Goal: Task Accomplishment & Management: Manage account settings

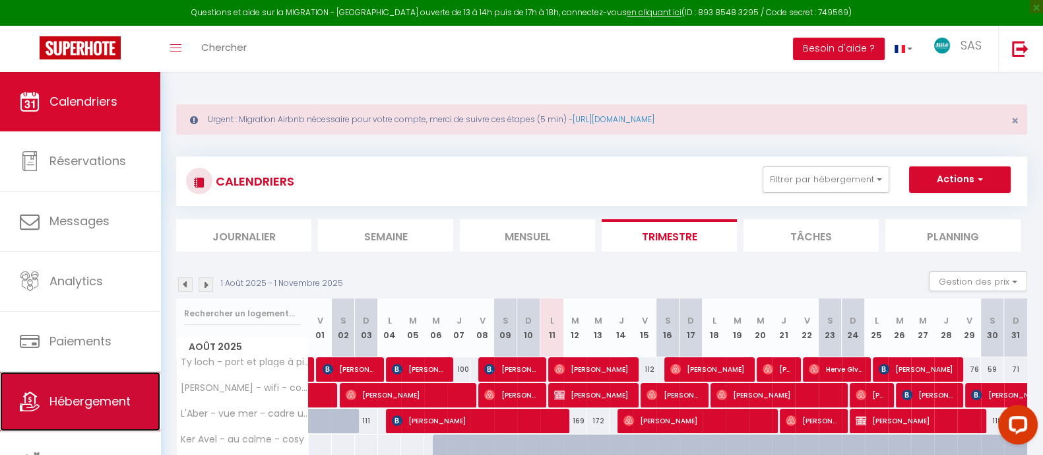
click at [113, 400] on span "Hébergement" at bounding box center [89, 401] width 81 height 16
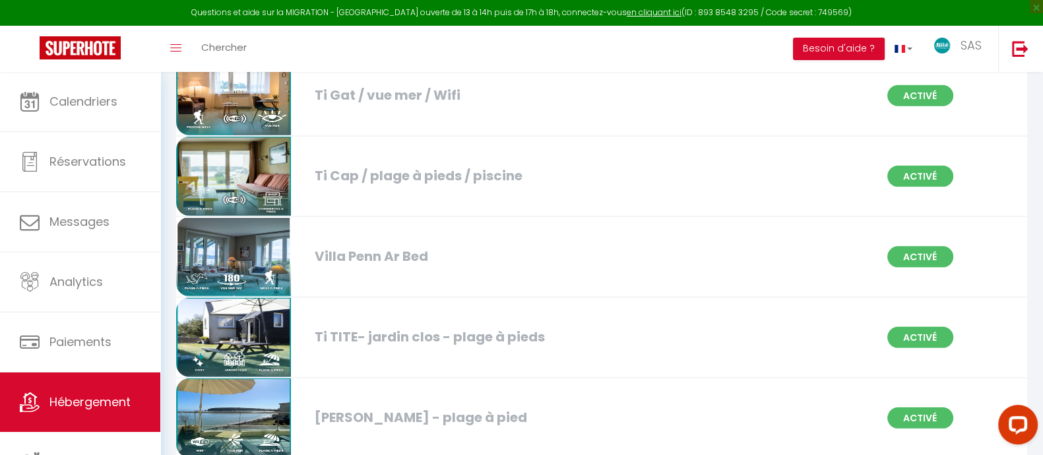
scroll to position [5224, 0]
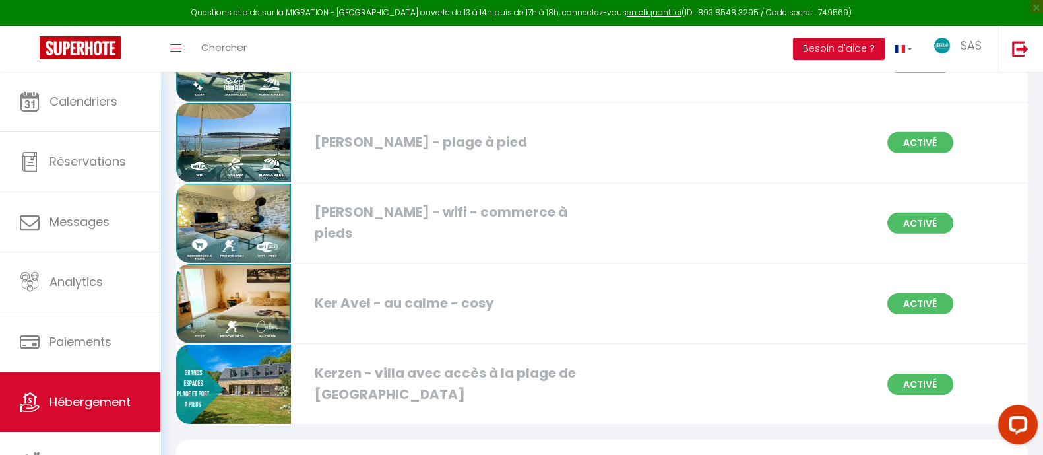
click at [264, 293] on img at bounding box center [233, 303] width 115 height 79
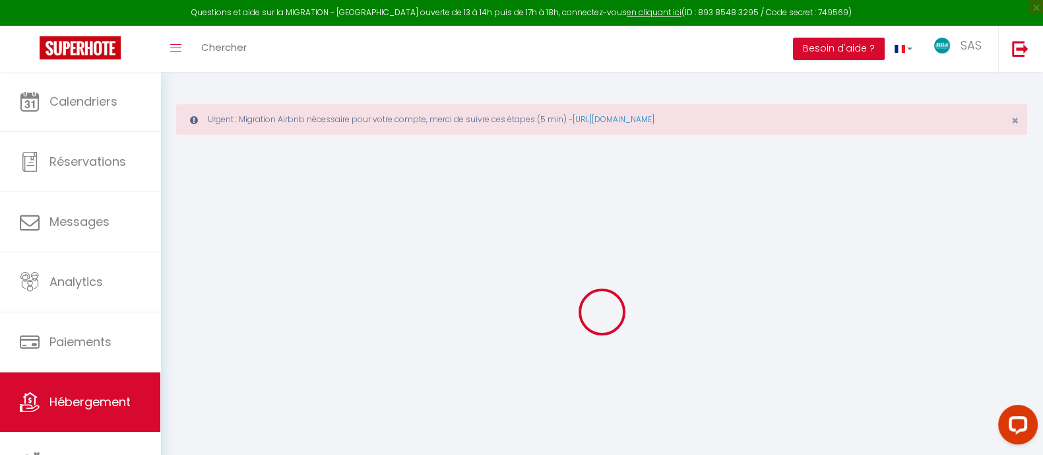
select select "16:00"
select select "23:00"
select select "10:00"
select select "30"
select select "120"
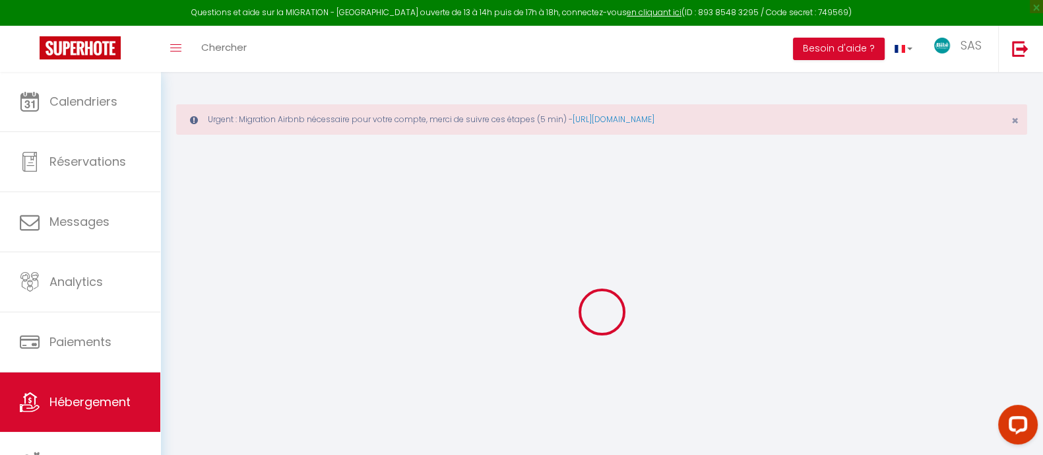
checkbox input "true"
checkbox input "false"
checkbox input "true"
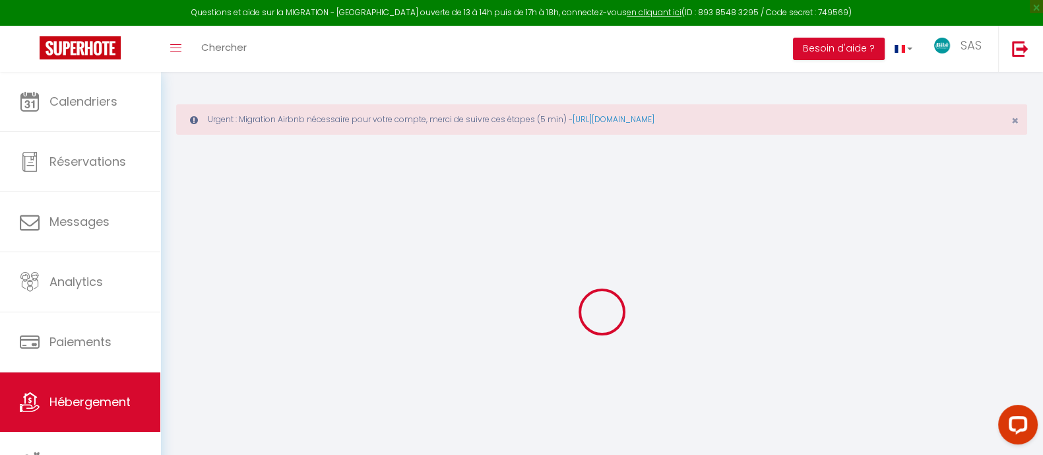
checkbox input "false"
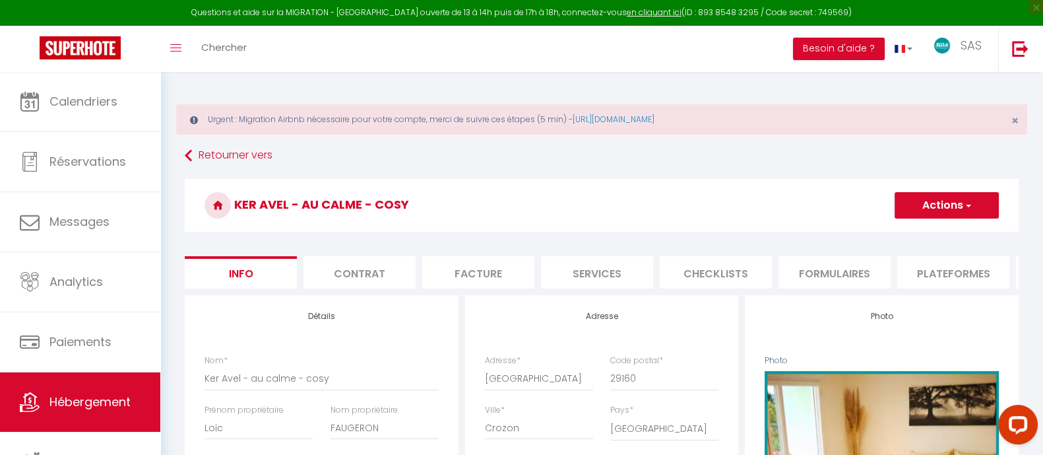
checkbox input "true"
checkbox input "false"
select select "2227-1485430983881668096"
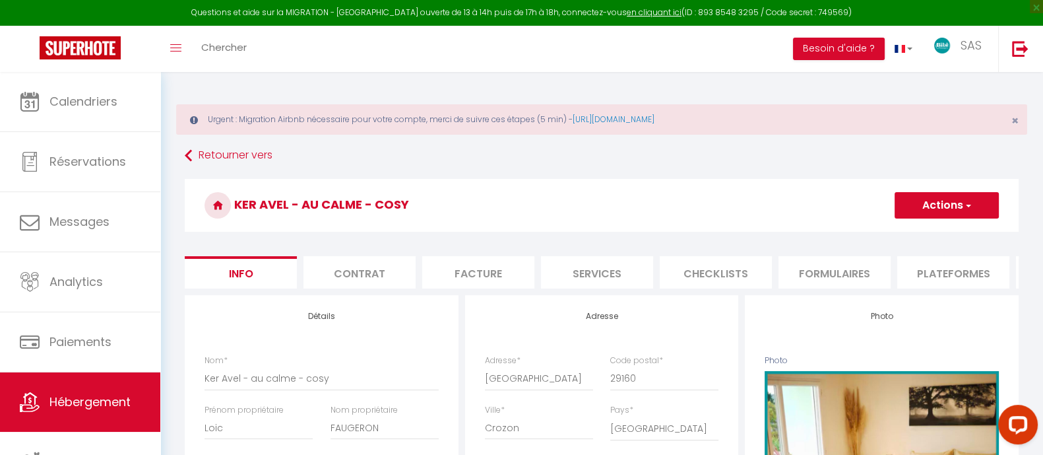
click at [976, 275] on li "Plateformes" at bounding box center [953, 272] width 112 height 32
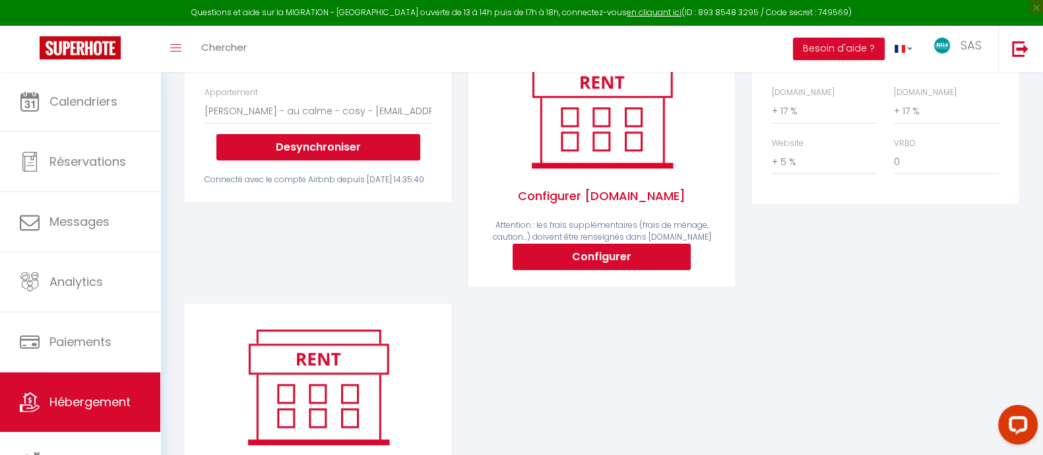
scroll to position [275, 0]
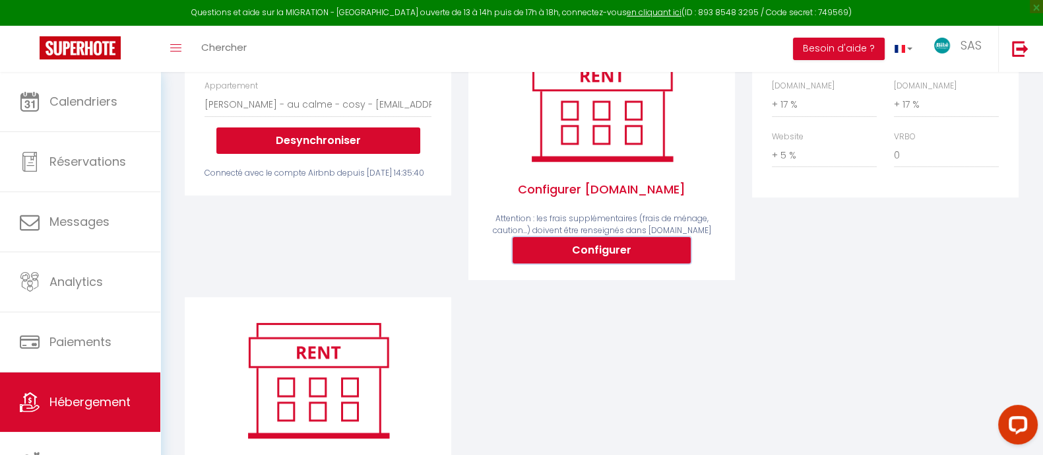
click at [616, 254] on button "Configurer" at bounding box center [602, 250] width 178 height 26
select select
type input "[EMAIL_ADDRESS][DOMAIN_NAME]"
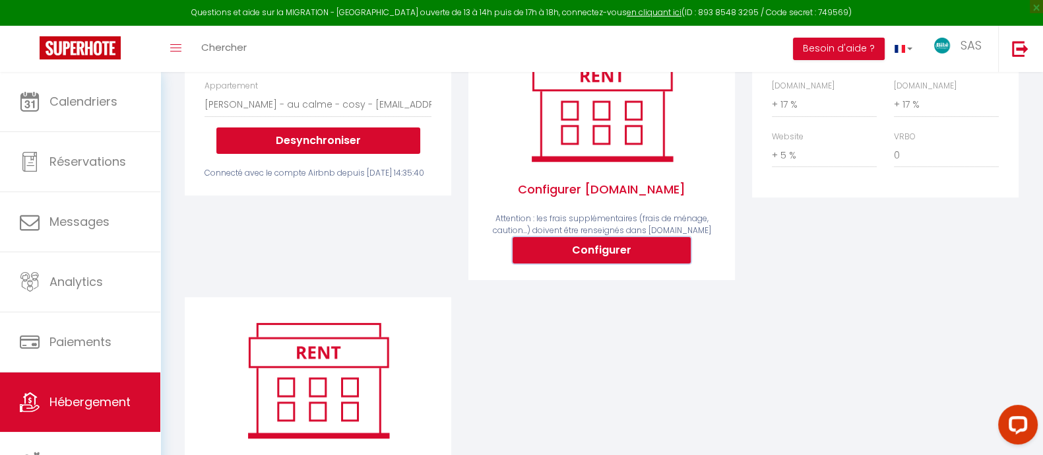
select select
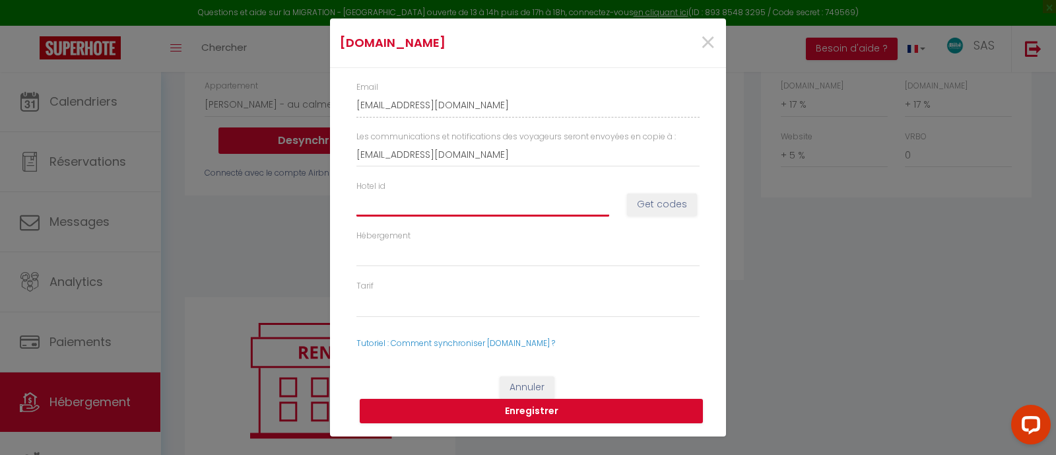
click at [434, 203] on input "Hotel id" at bounding box center [482, 204] width 253 height 24
type input "1"
select select
type input "14"
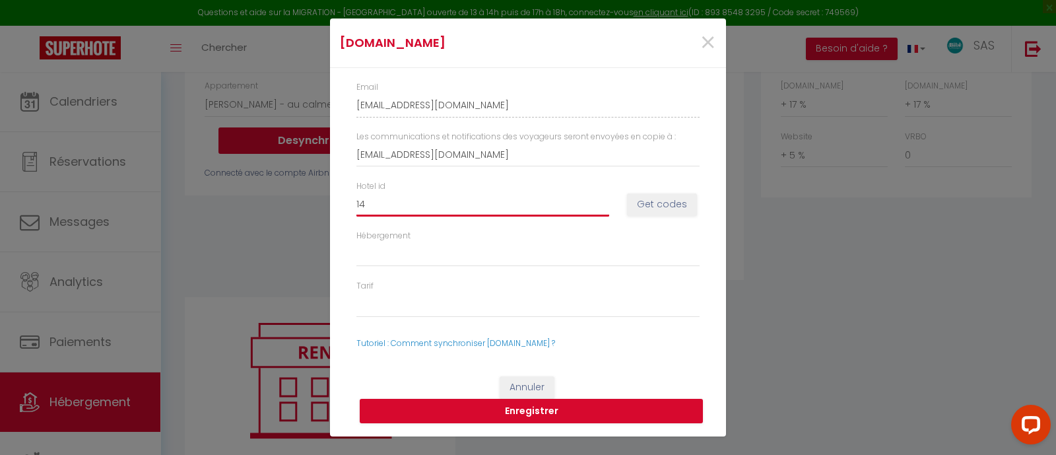
select select
type input "147"
select select
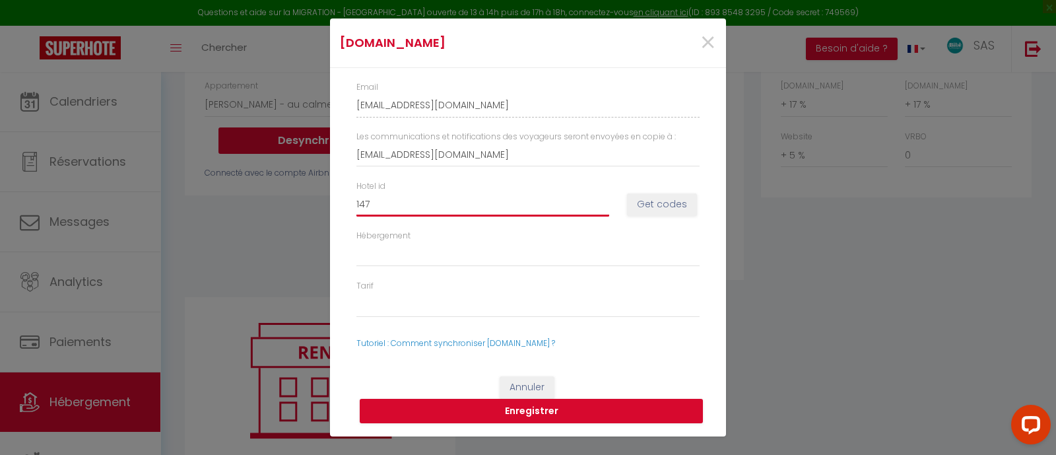
type input "14"
select select
type input "141"
select select
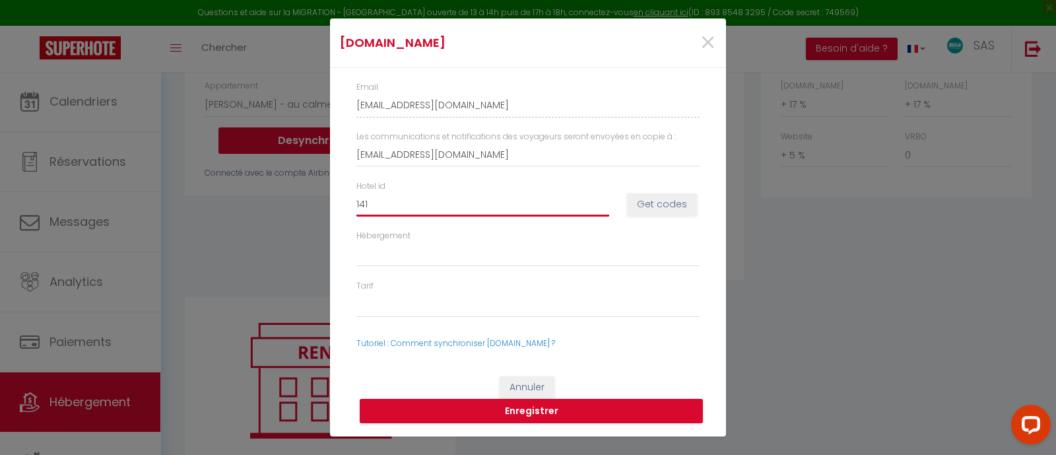
select select
type input "1416"
select select
type input "14167"
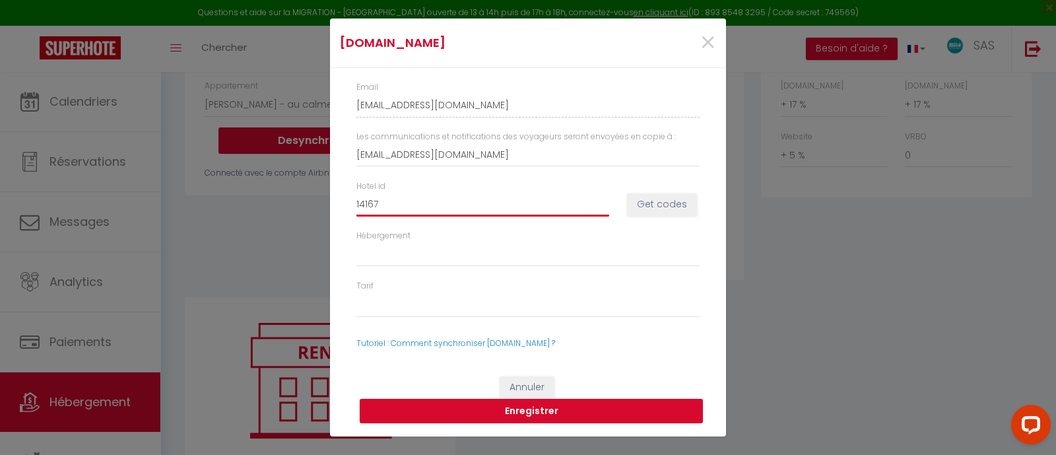
select select
type input "141672"
select select
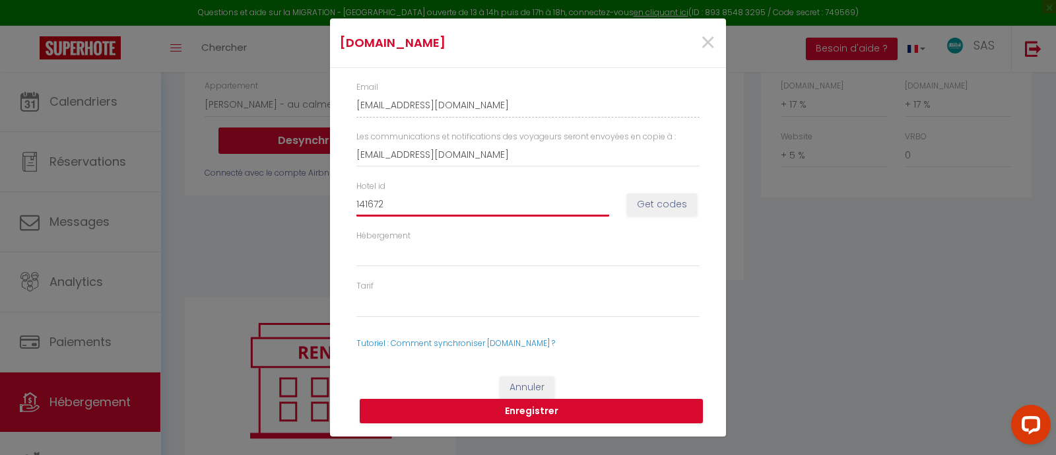
type input "1416728"
select select
type input "14167281"
select select
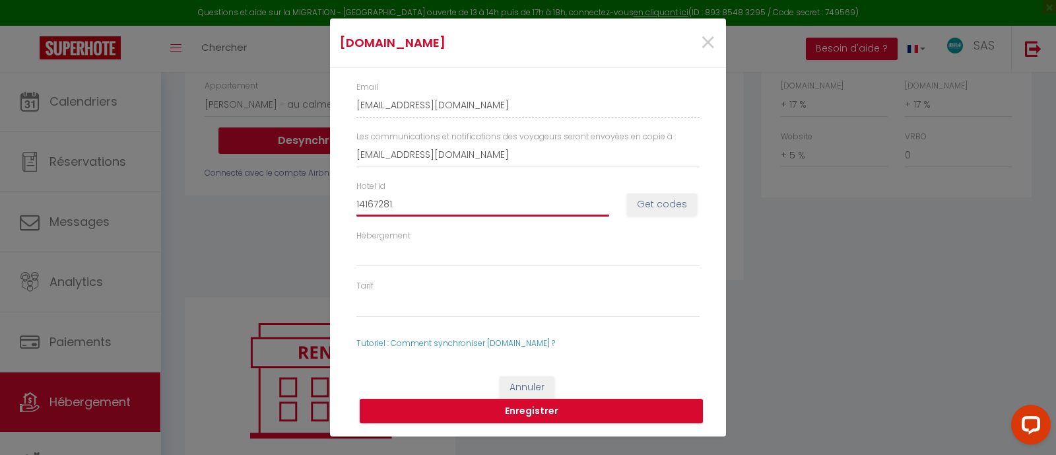
select select
type input "14167281"
click at [648, 203] on button "Get codes" at bounding box center [662, 204] width 70 height 22
select select
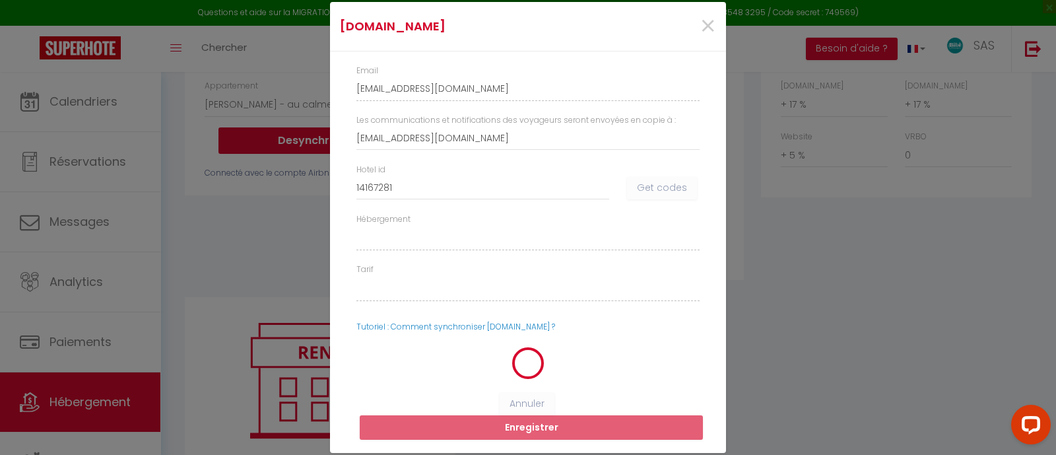
select select
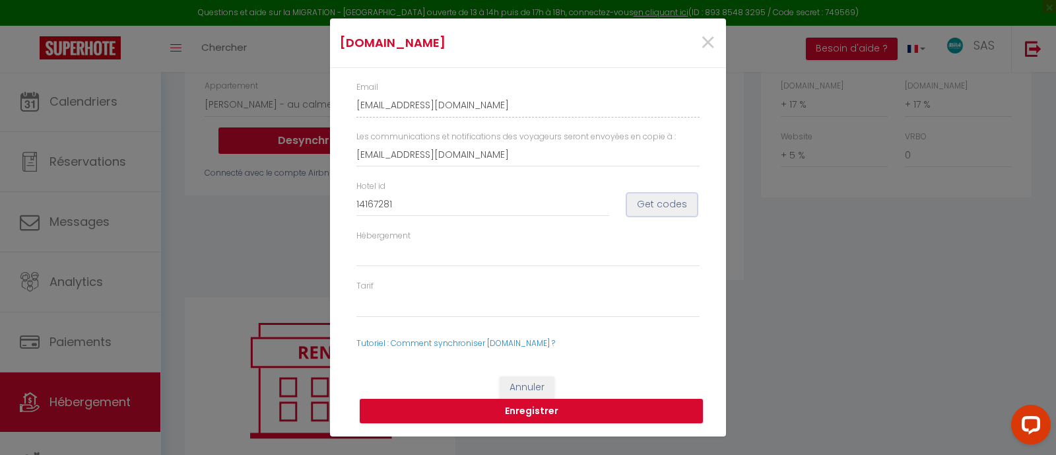
click at [659, 204] on button "Get codes" at bounding box center [662, 204] width 70 height 22
select select
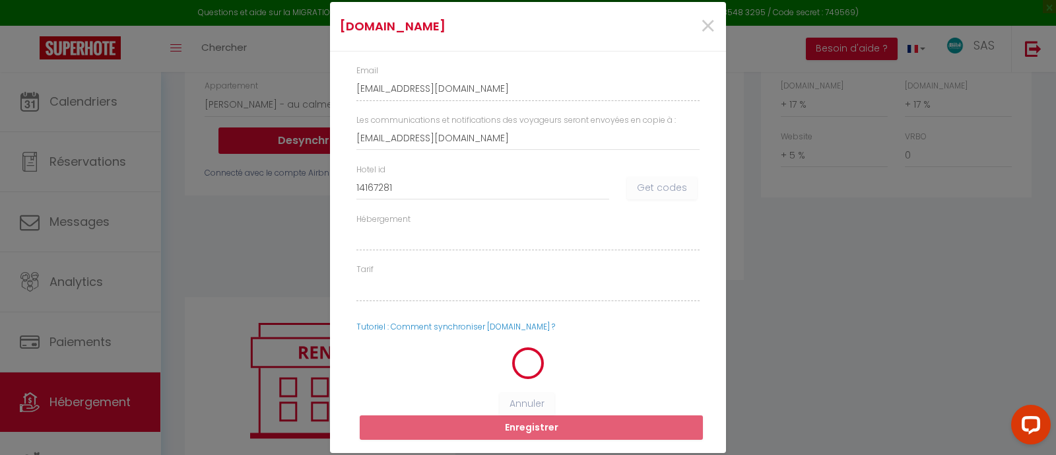
select select
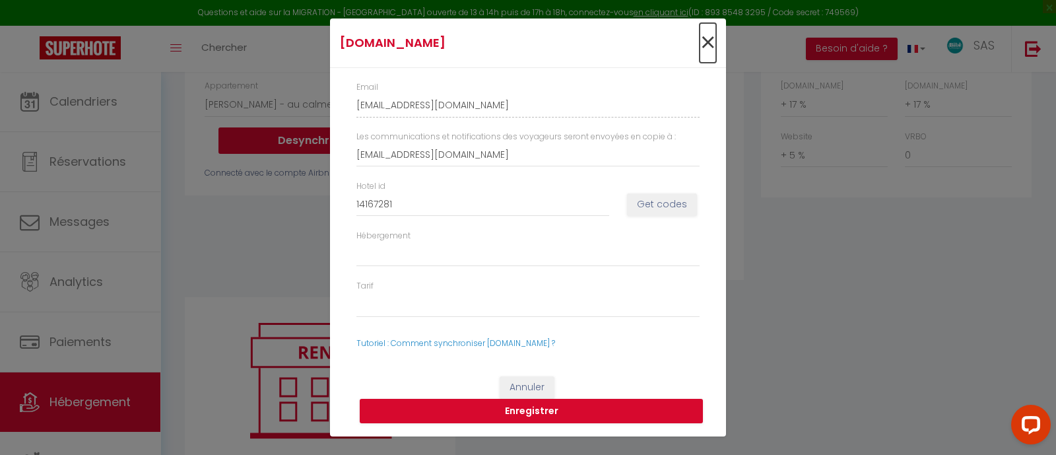
click at [707, 49] on span "×" at bounding box center [707, 43] width 16 height 40
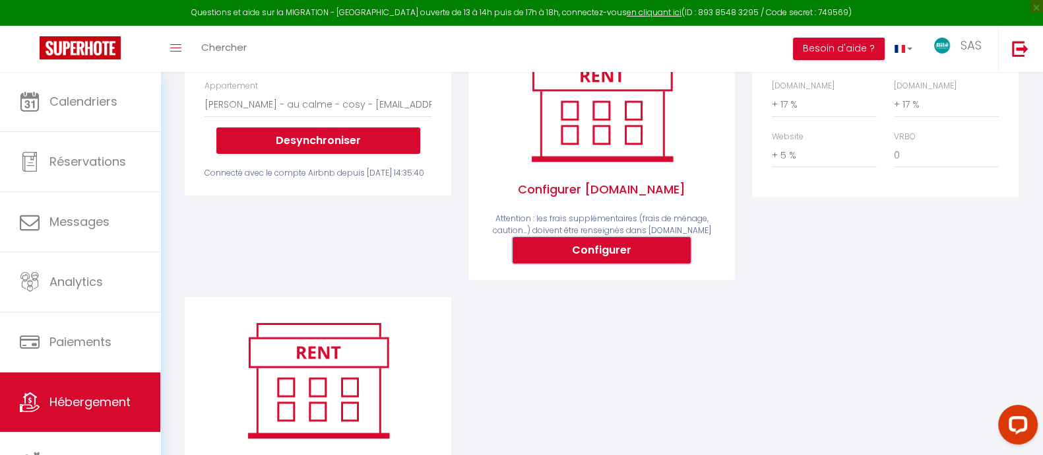
click at [620, 263] on button "Configurer" at bounding box center [602, 250] width 178 height 26
type input "[EMAIL_ADDRESS][DOMAIN_NAME]"
select select
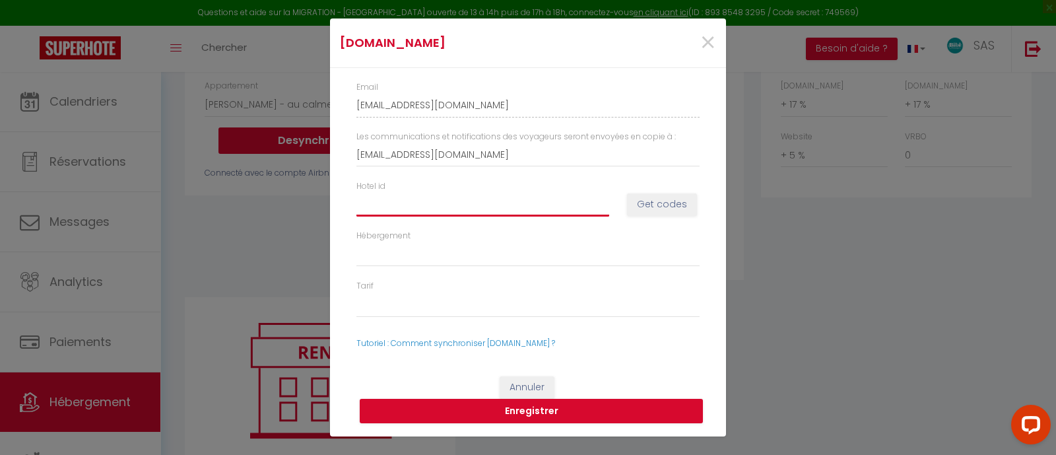
click at [446, 202] on input "Hotel id" at bounding box center [482, 204] width 253 height 24
type input "1"
select select
type input "14"
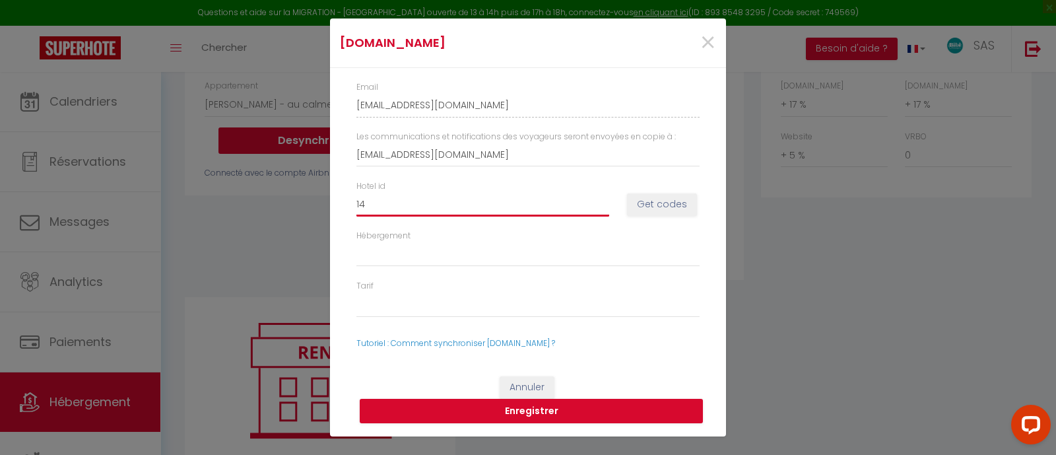
select select
type input "147"
select select
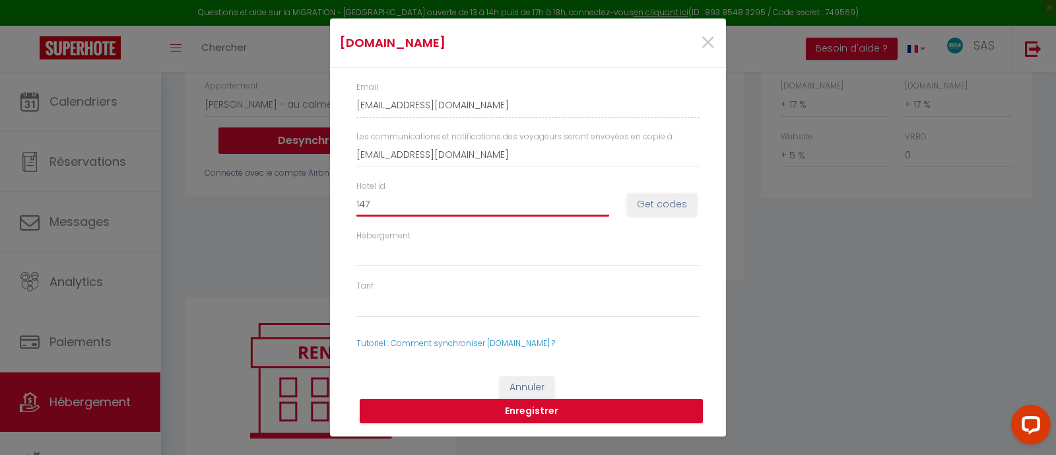
type input "1474"
select select
type input "14746"
select select
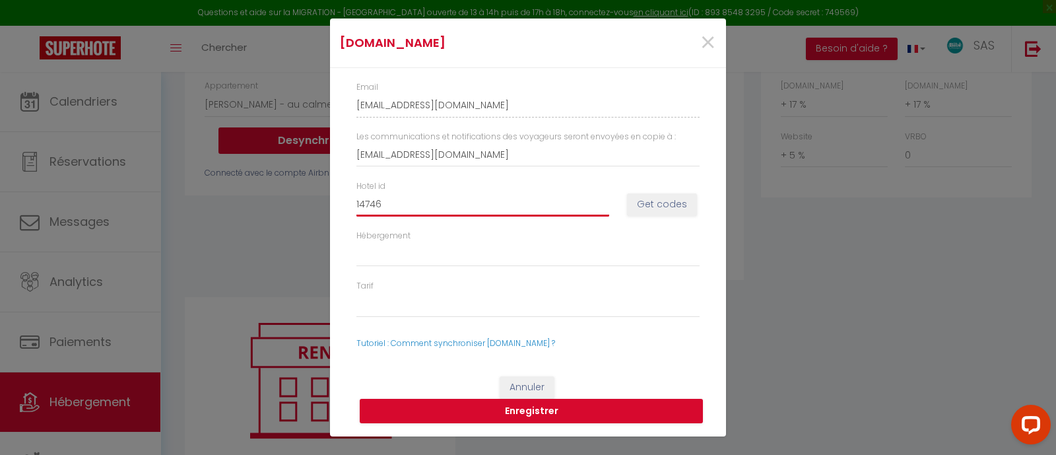
select select
type input "147467"
select select
type input "1474674"
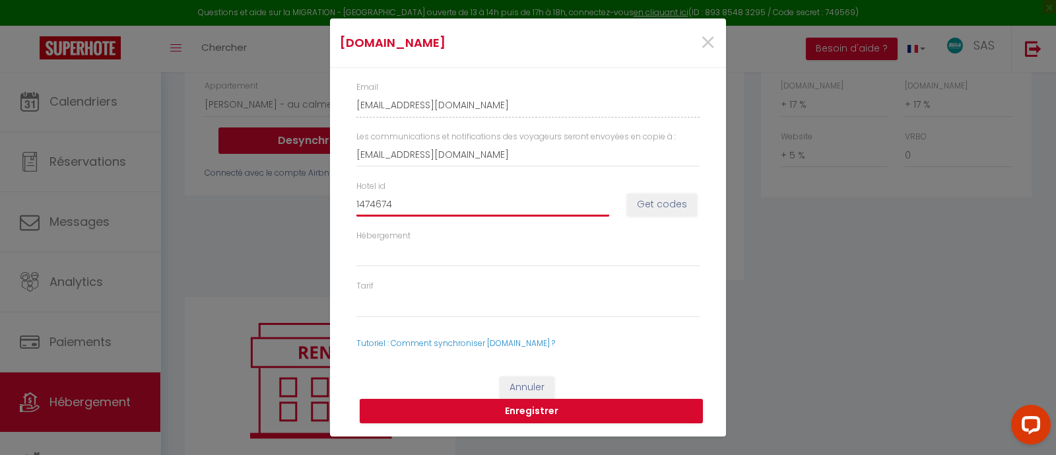
select select
type input "14746740"
select select
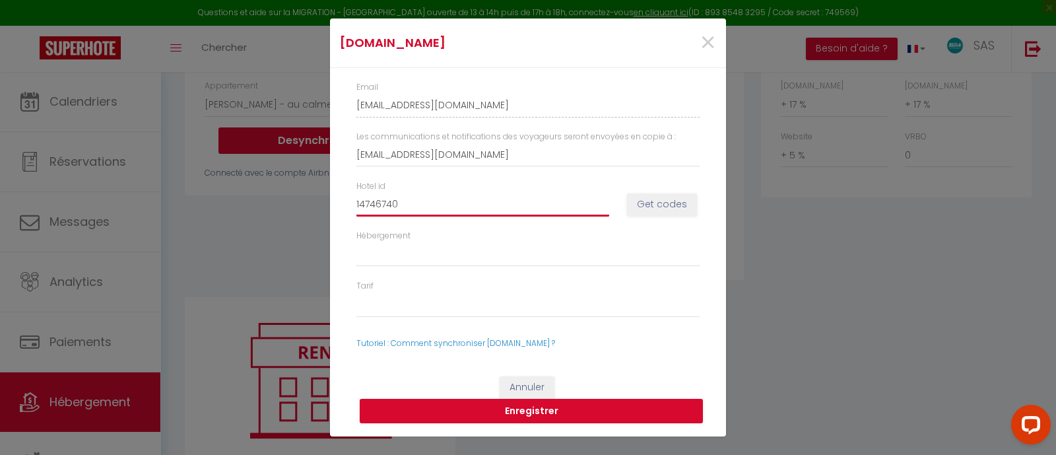
type input "14746740"
click at [666, 206] on button "Get codes" at bounding box center [662, 204] width 70 height 22
select select
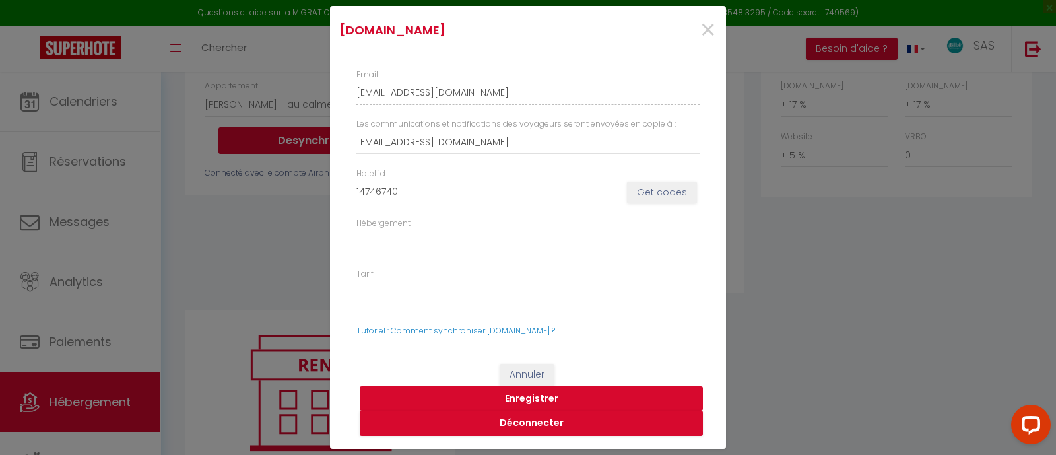
click at [559, 395] on button "Enregistrer" at bounding box center [531, 398] width 343 height 25
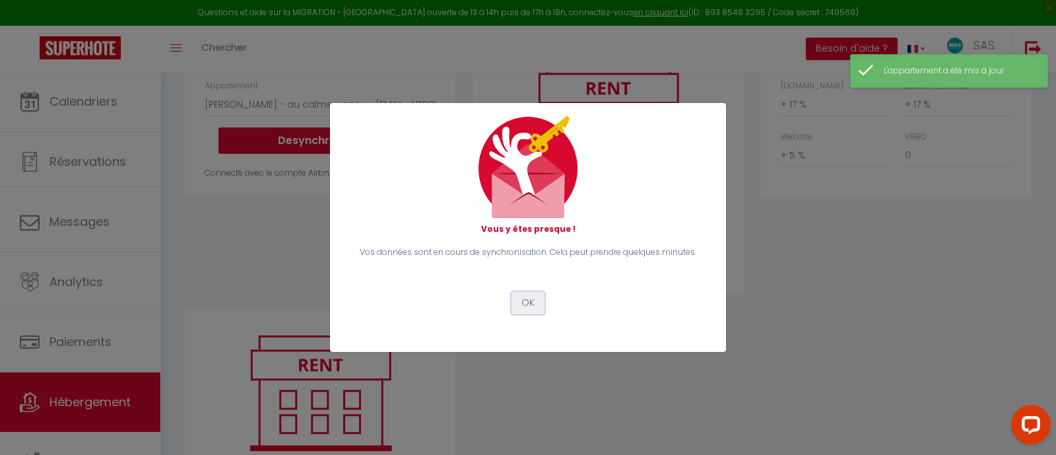
click at [523, 306] on button "OK" at bounding box center [527, 303] width 33 height 22
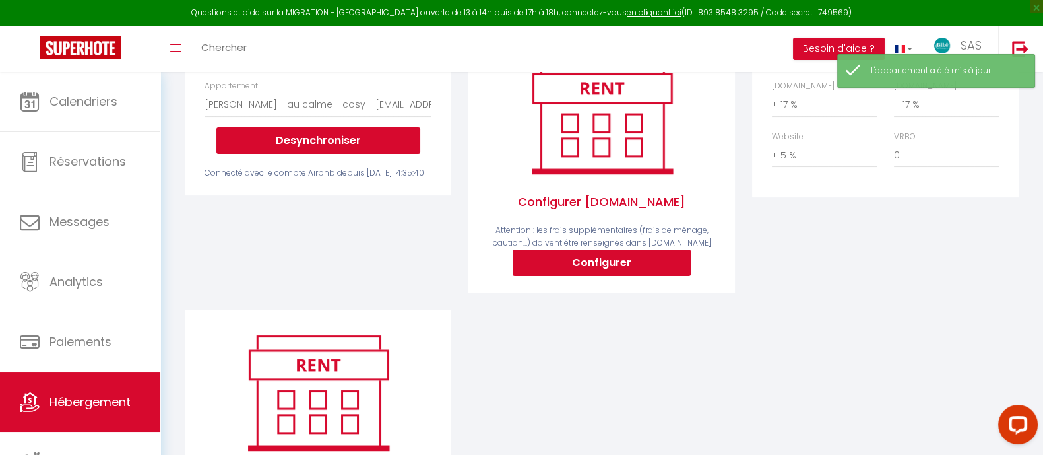
scroll to position [0, 0]
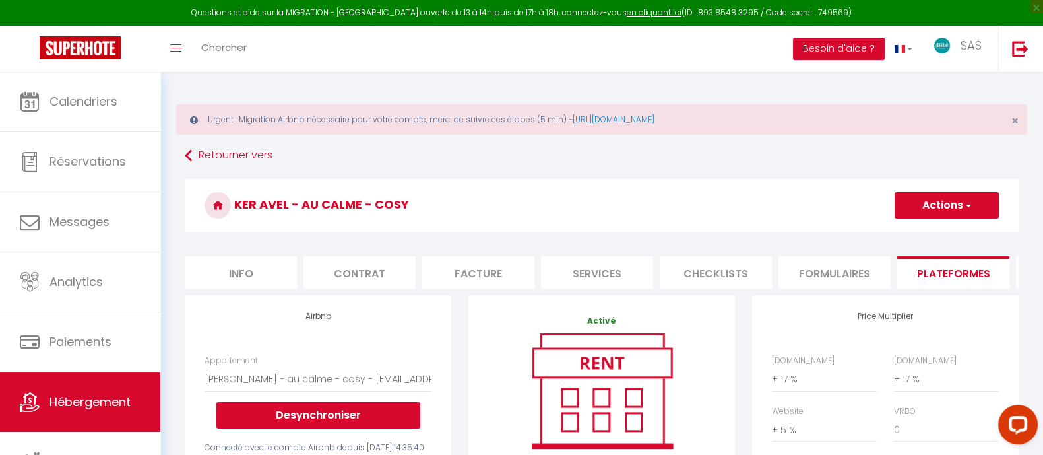
click at [961, 193] on button "Actions" at bounding box center [947, 205] width 104 height 26
click at [934, 239] on link "Enregistrer" at bounding box center [946, 234] width 104 height 17
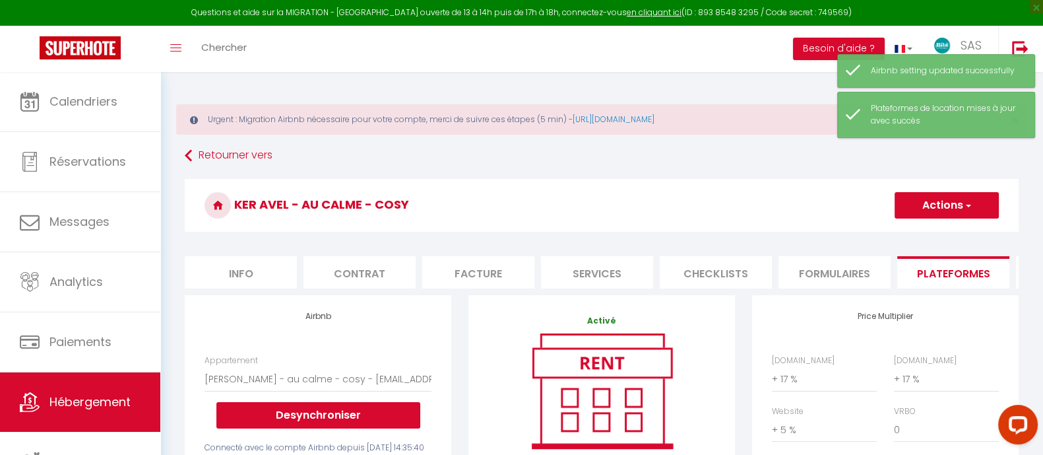
scroll to position [0, 354]
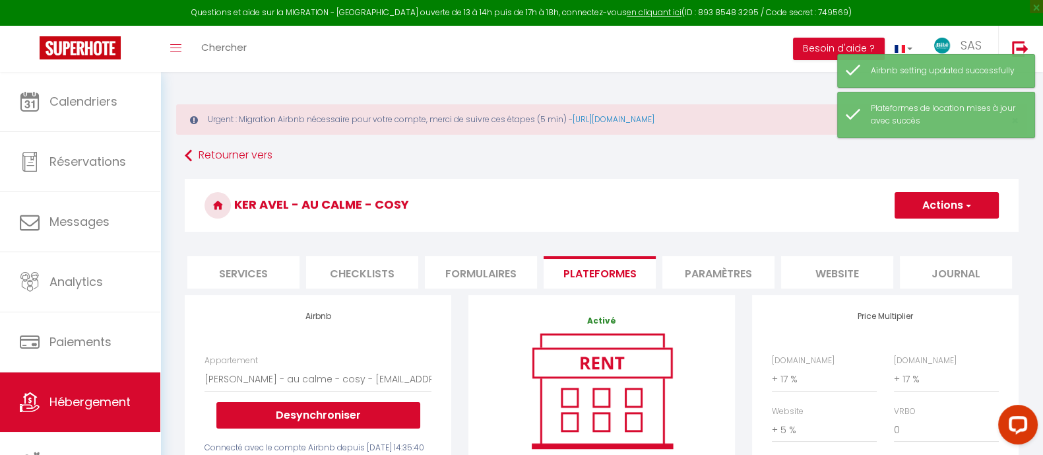
click at [839, 275] on li "website" at bounding box center [837, 272] width 112 height 32
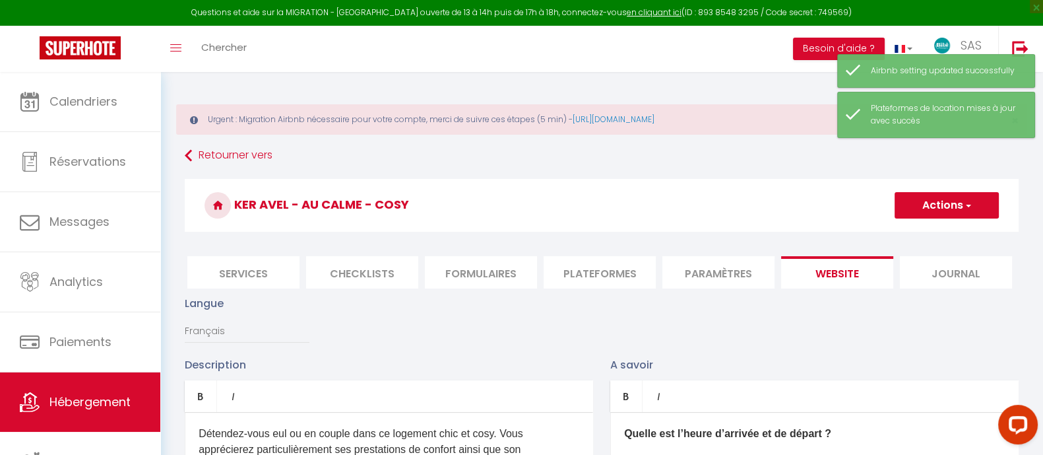
click at [950, 206] on button "Actions" at bounding box center [947, 205] width 104 height 26
click at [934, 232] on input "Enregistrer" at bounding box center [931, 234] width 49 height 13
checkbox input "true"
checkbox input "false"
checkbox input "true"
